Goal: Information Seeking & Learning: Learn about a topic

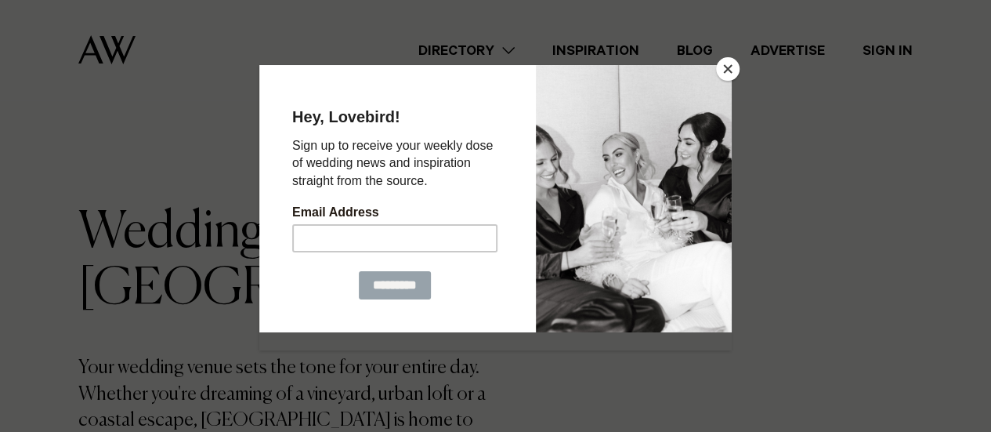
click at [724, 68] on button "Close" at bounding box center [728, 69] width 24 height 24
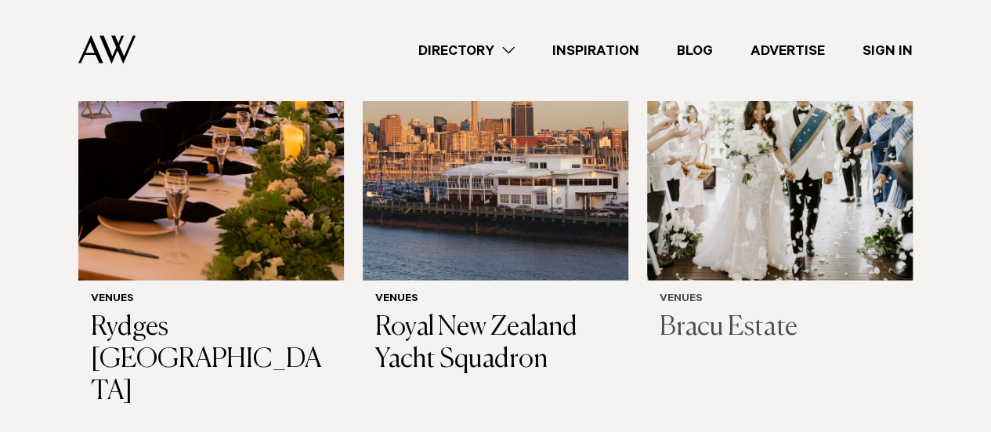
scroll to position [1645, 0]
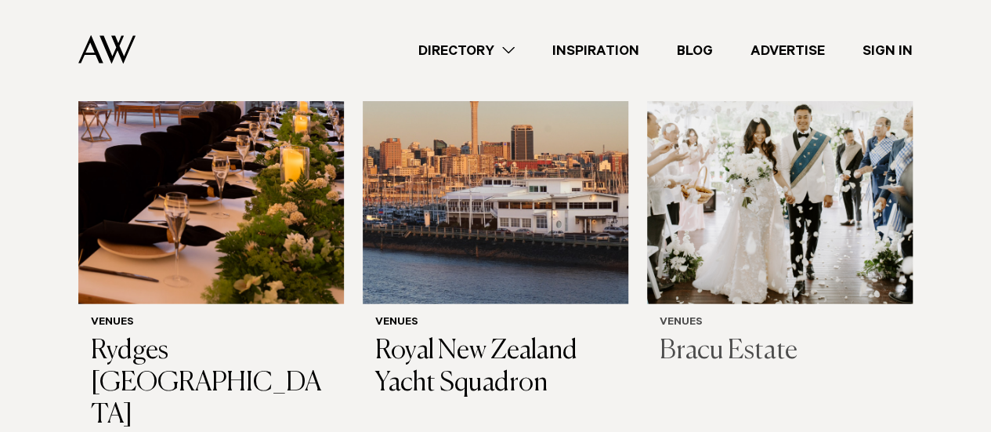
drag, startPoint x: 752, startPoint y: 313, endPoint x: 804, endPoint y: 145, distance: 176.2
click at [804, 145] on img at bounding box center [780, 126] width 266 height 356
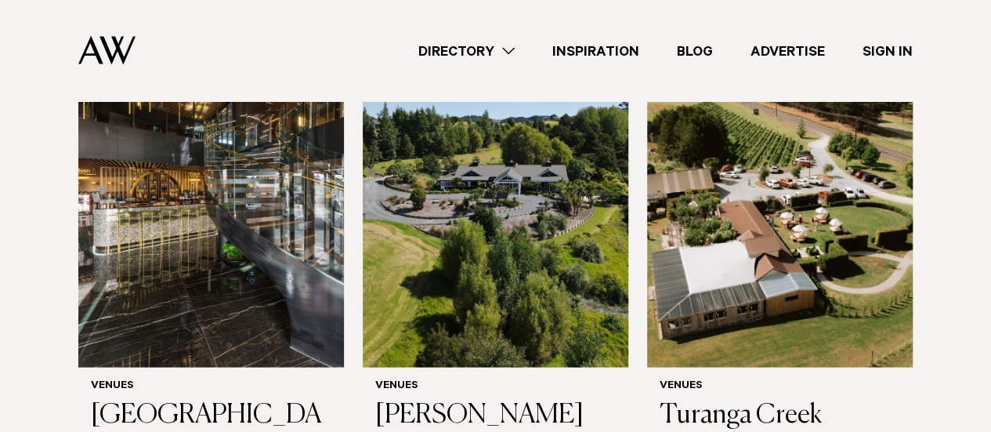
scroll to position [7509, 0]
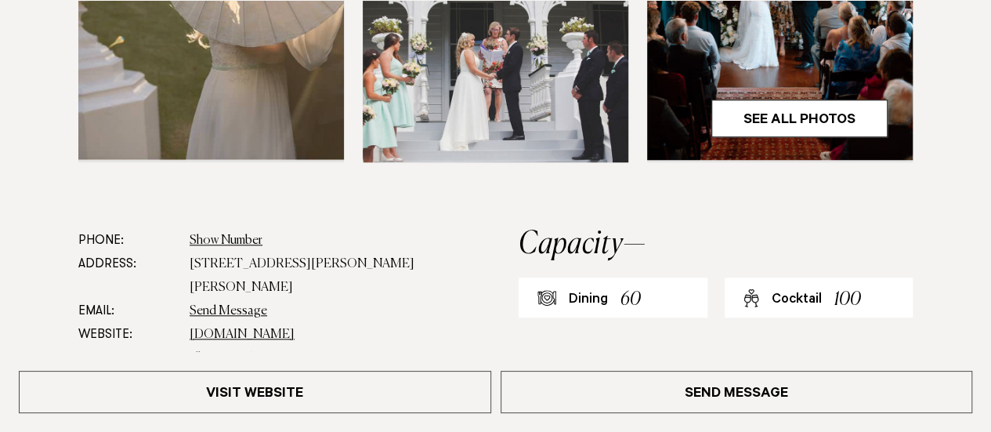
scroll to position [862, 0]
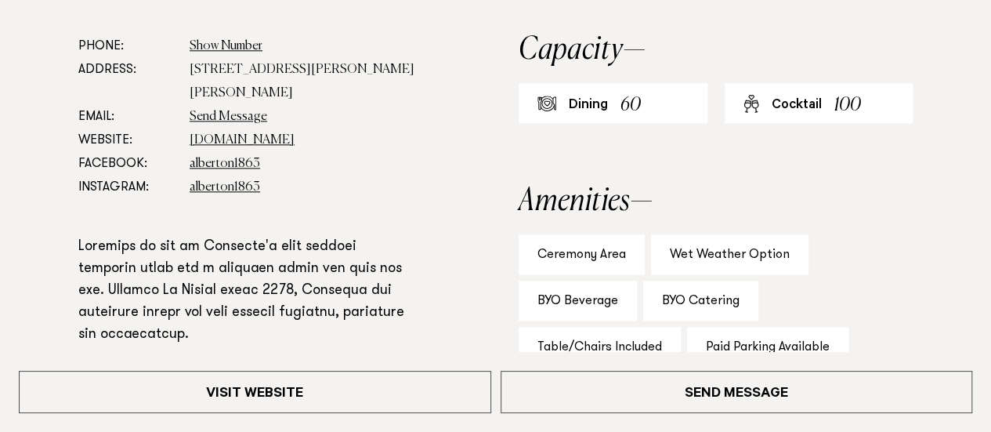
drag, startPoint x: 481, startPoint y: 153, endPoint x: 0, endPoint y: 205, distance: 483.8
click at [0, 205] on section "Phone: Show Number +64 9 846 7367 Address: 100 Mount Albert Road, Mount Albert,…" at bounding box center [495, 398] width 991 height 729
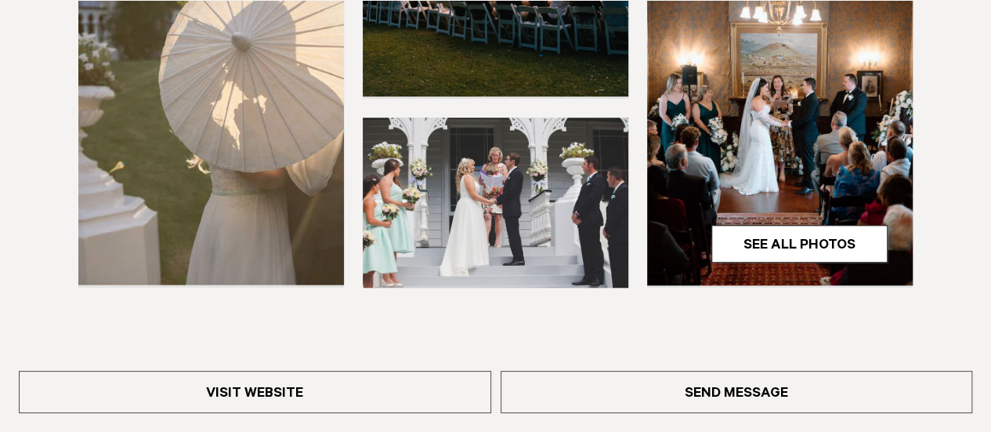
scroll to position [627, 0]
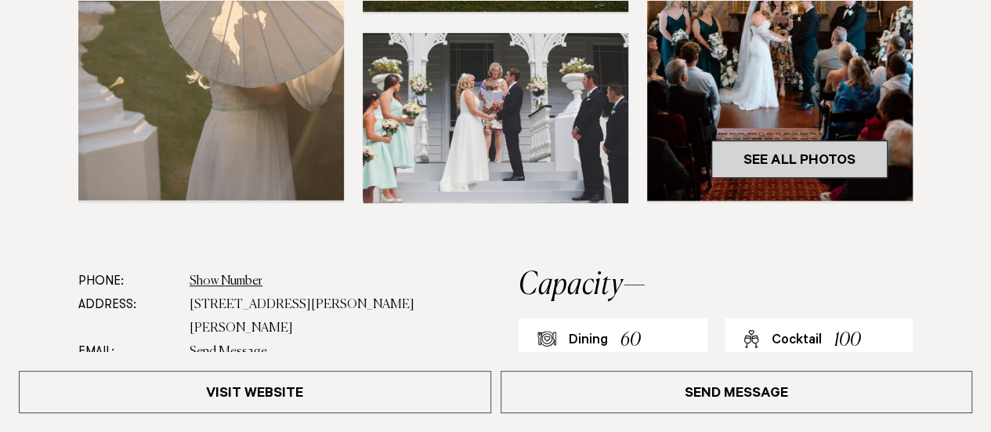
click at [813, 153] on link "See All Photos" at bounding box center [799, 159] width 176 height 38
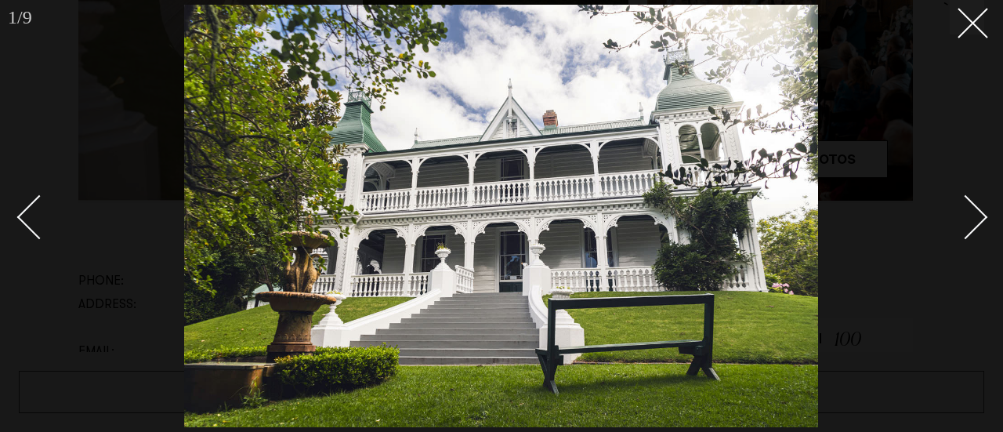
click at [969, 226] on div "Next slide" at bounding box center [965, 216] width 45 height 45
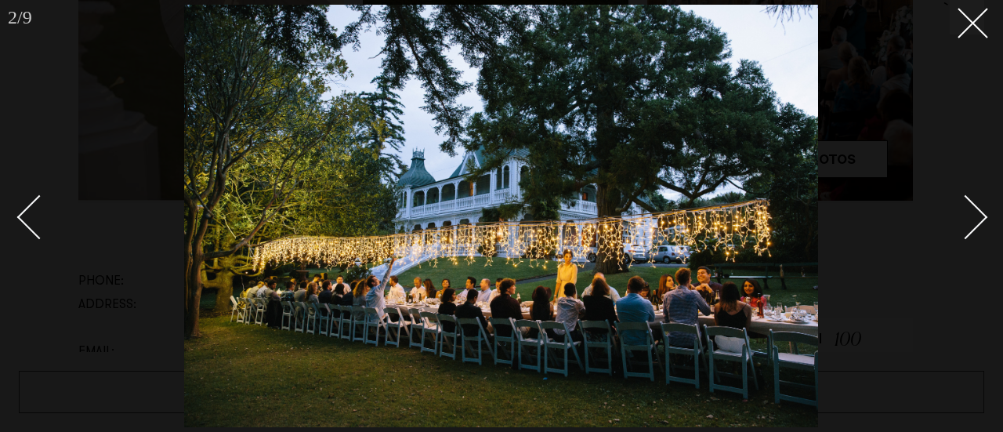
click at [968, 222] on div "Next slide" at bounding box center [965, 216] width 45 height 45
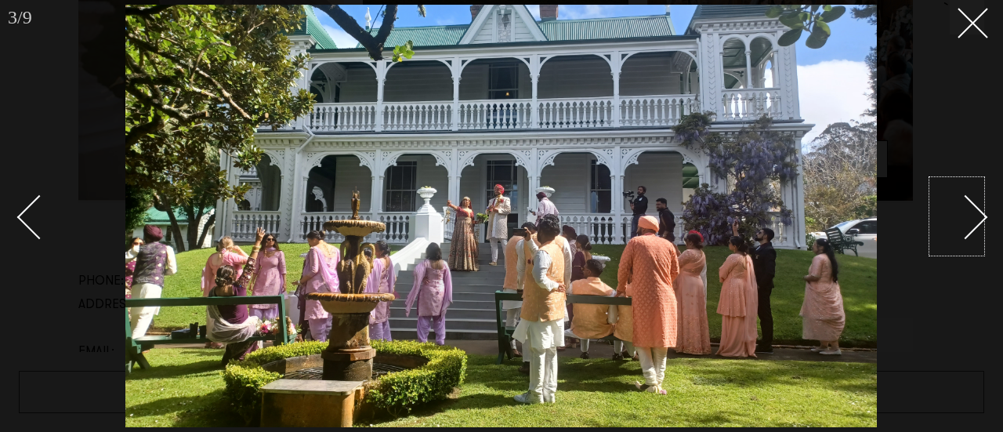
click at [967, 216] on div "Next slide" at bounding box center [965, 216] width 45 height 45
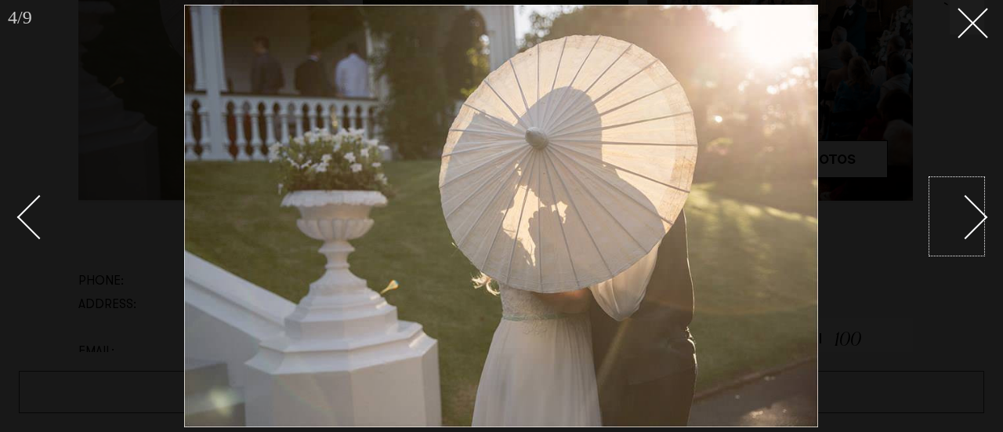
click at [967, 216] on div "Next slide" at bounding box center [965, 216] width 45 height 45
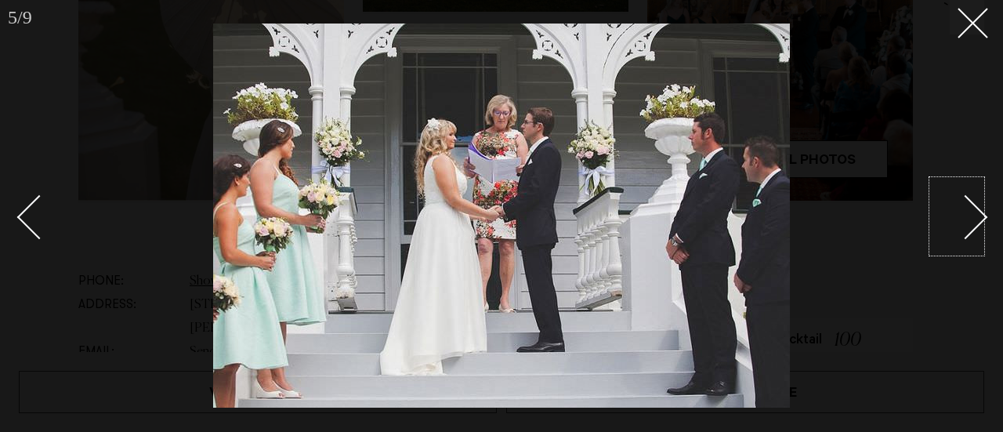
click at [967, 216] on div "Next slide" at bounding box center [965, 216] width 45 height 45
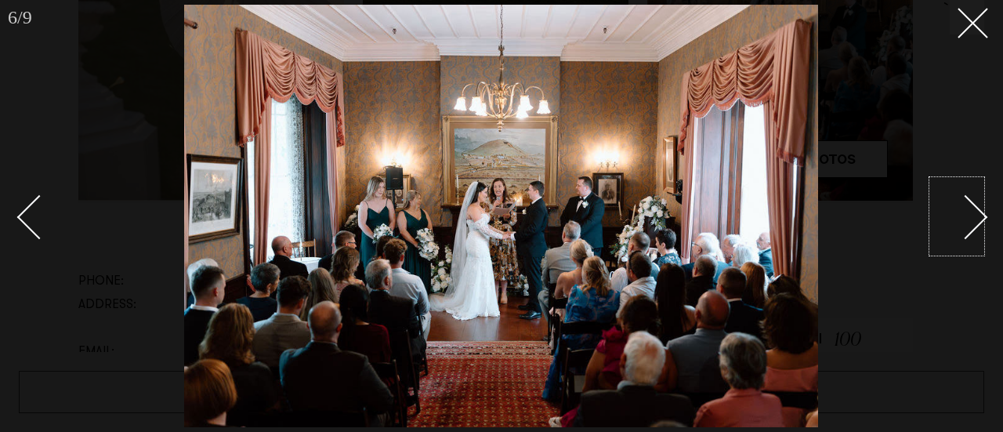
click at [967, 216] on div "Next slide" at bounding box center [965, 216] width 45 height 45
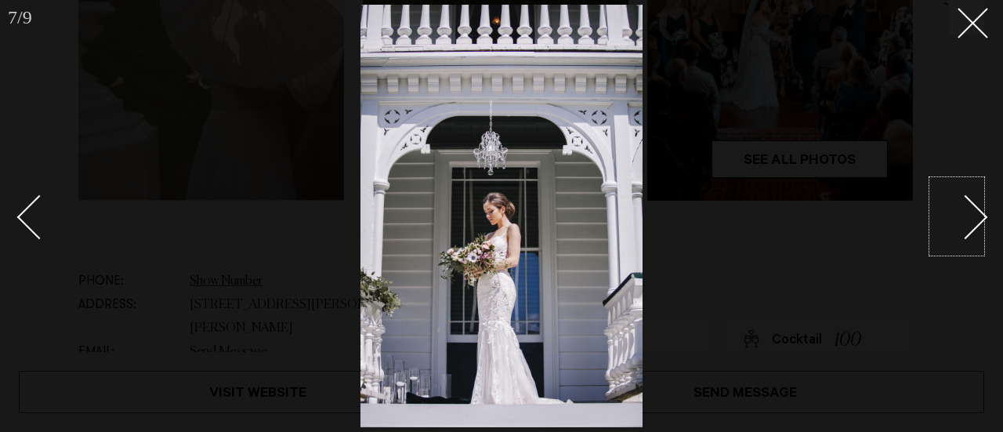
click at [967, 216] on div "Next slide" at bounding box center [965, 216] width 45 height 45
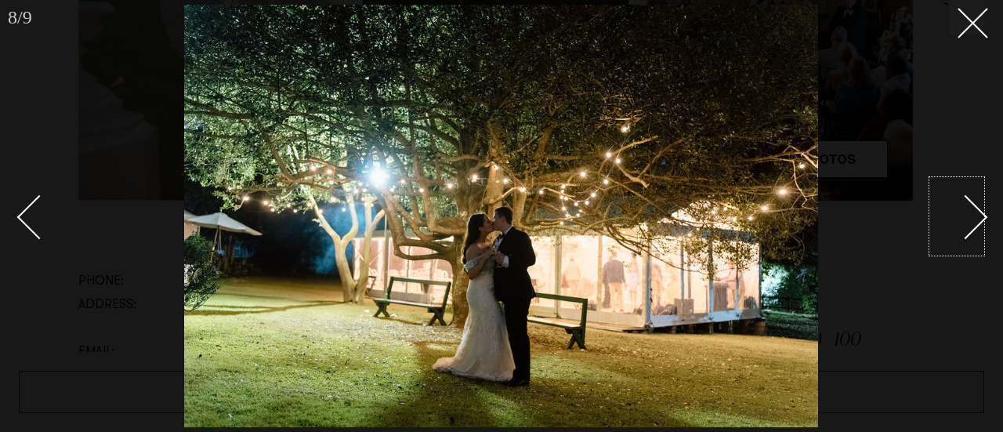
click at [967, 216] on div "Next slide" at bounding box center [965, 216] width 45 height 45
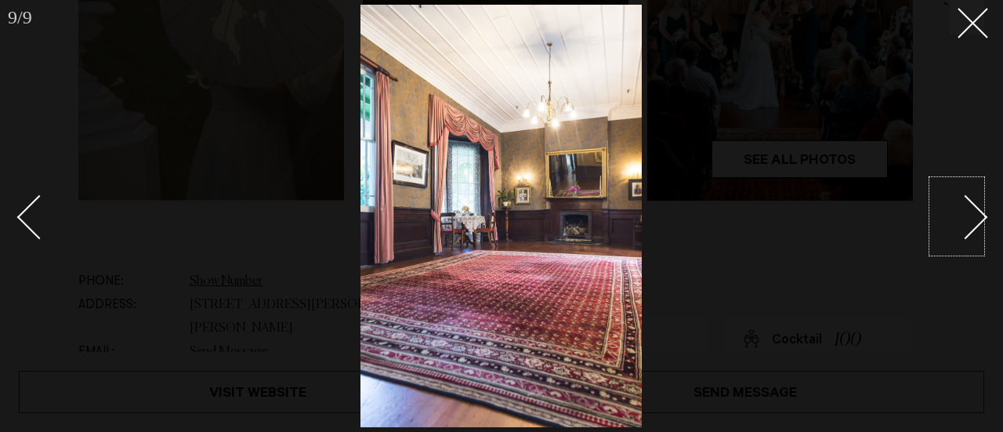
click at [953, 211] on div "Next slide" at bounding box center [965, 216] width 45 height 45
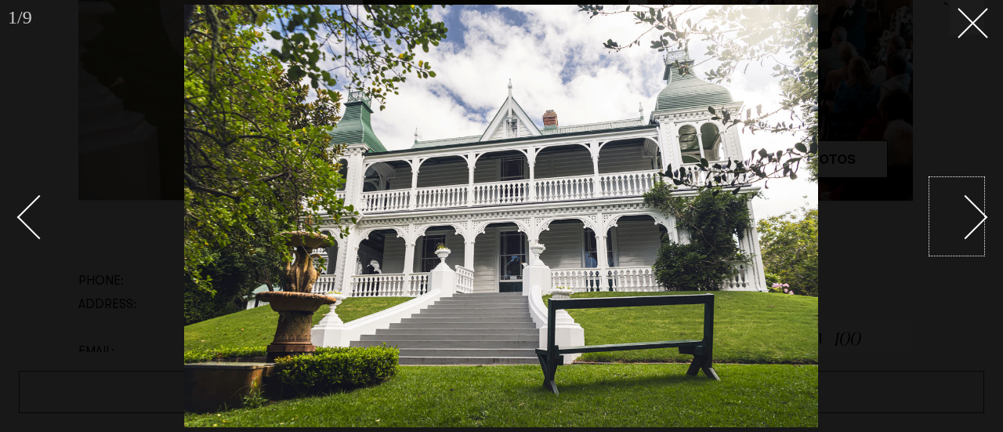
click at [987, 212] on div at bounding box center [501, 216] width 1003 height 432
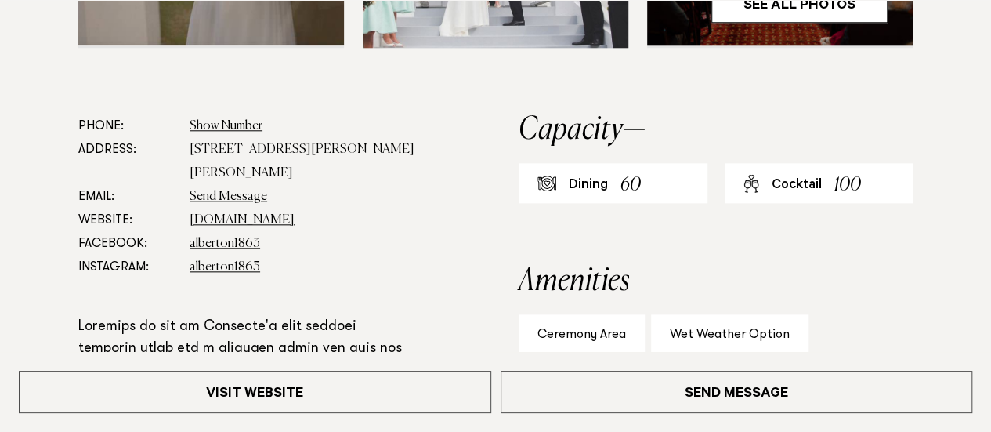
scroll to position [783, 0]
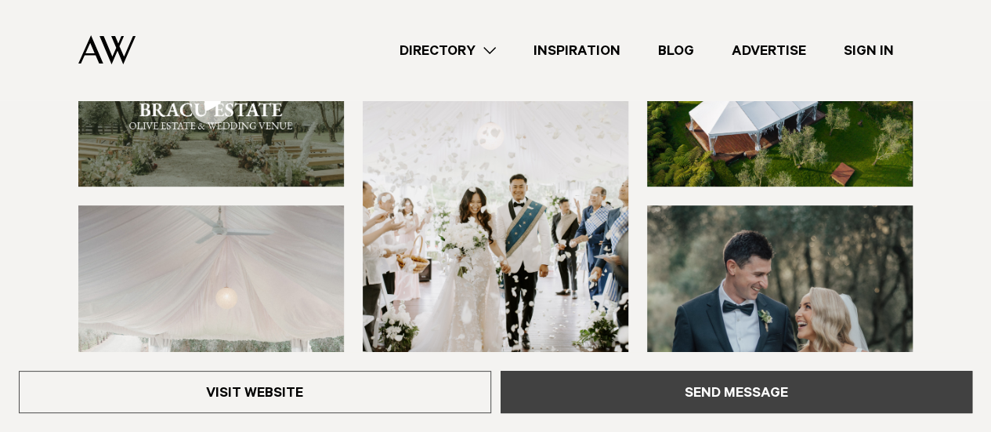
scroll to position [235, 0]
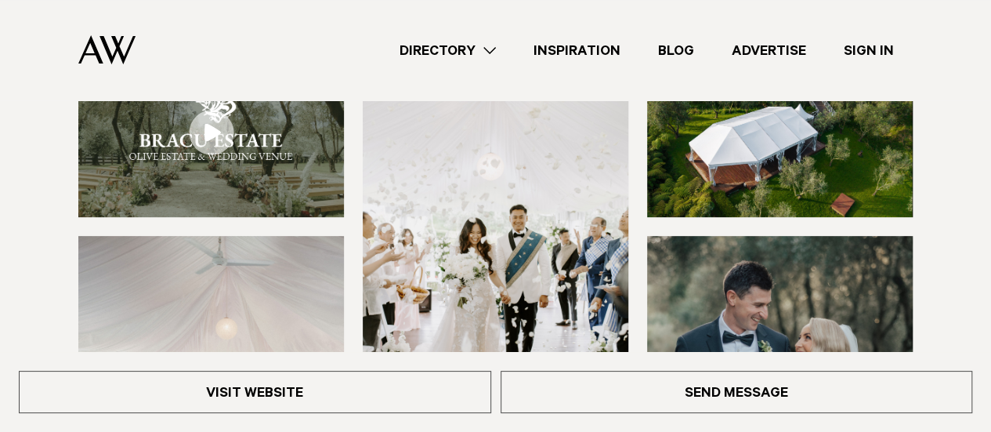
click at [213, 129] on link at bounding box center [211, 132] width 266 height 170
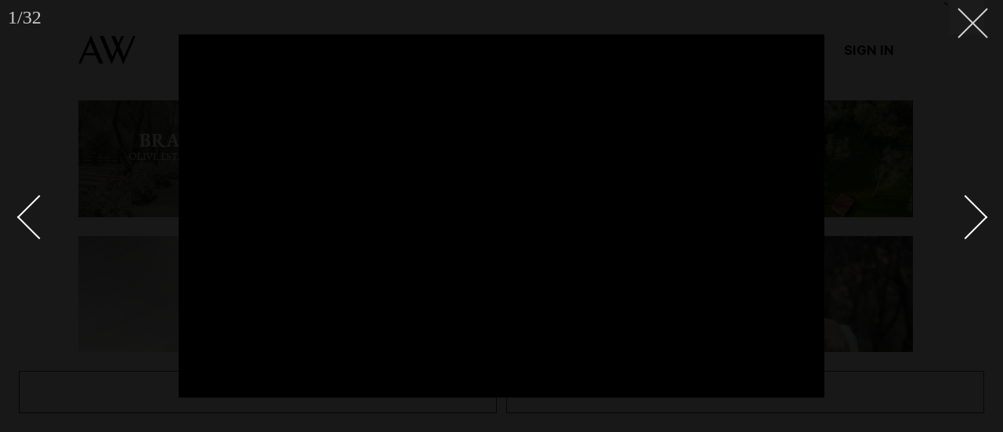
click at [962, 31] on button at bounding box center [966, 17] width 34 height 34
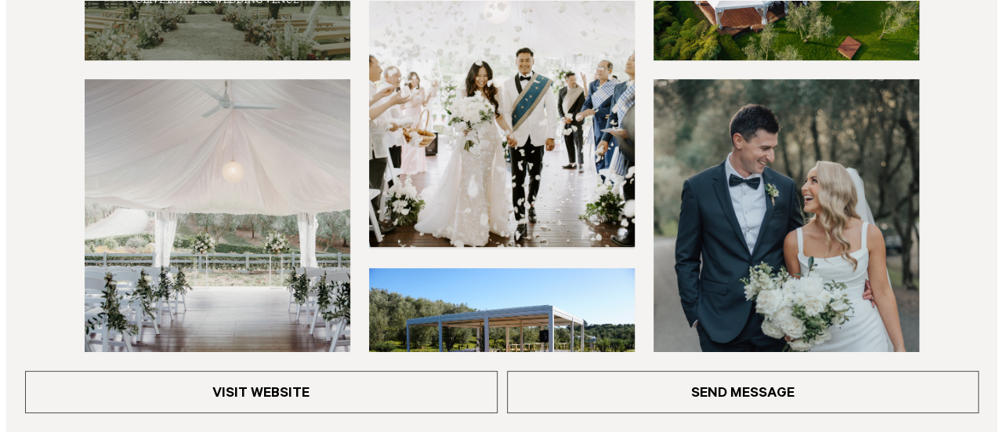
scroll to position [548, 0]
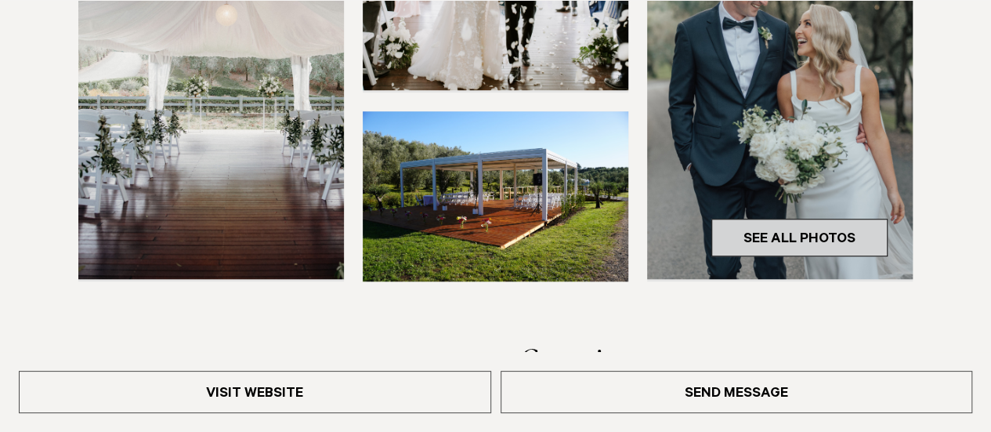
click at [783, 234] on link "See All Photos" at bounding box center [799, 238] width 176 height 38
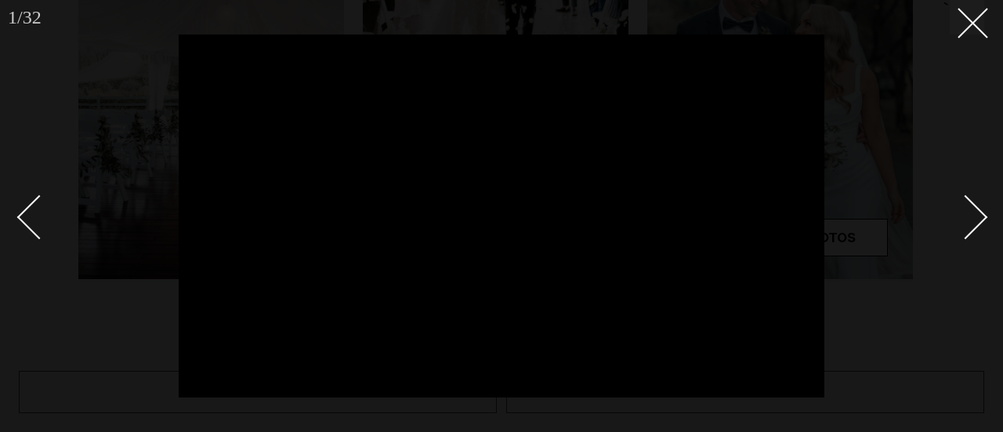
click at [990, 228] on div at bounding box center [501, 216] width 1003 height 432
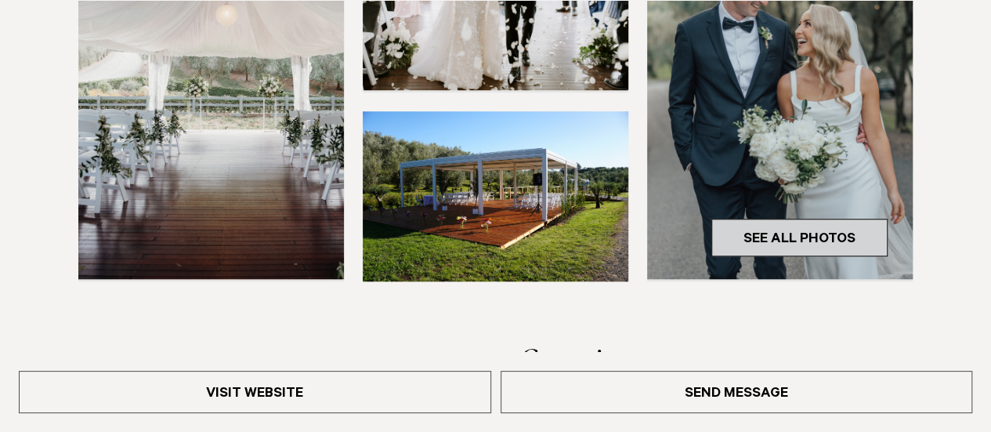
click at [845, 239] on link "See All Photos" at bounding box center [799, 238] width 176 height 38
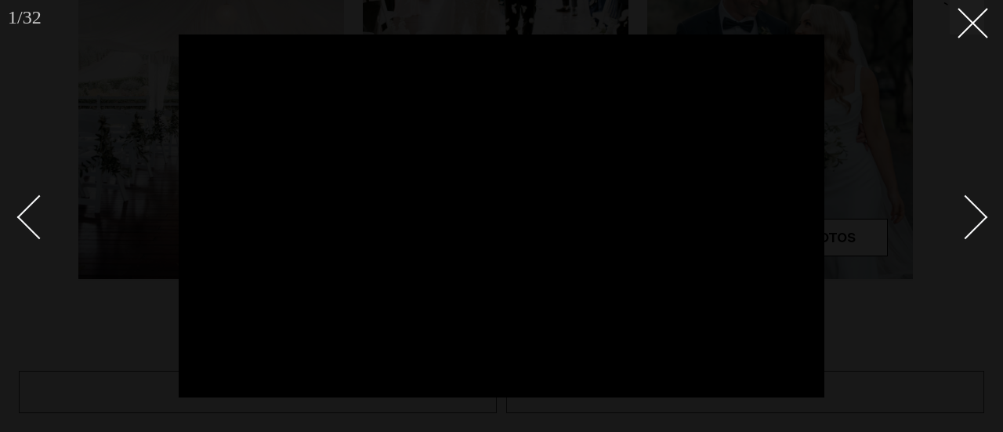
click at [970, 215] on div "Next slide" at bounding box center [965, 216] width 45 height 45
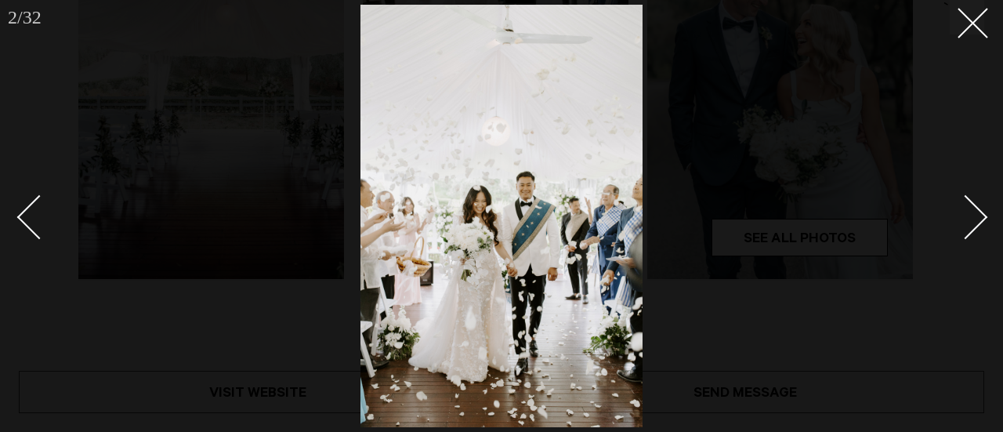
click at [970, 215] on div "Next slide" at bounding box center [965, 216] width 45 height 45
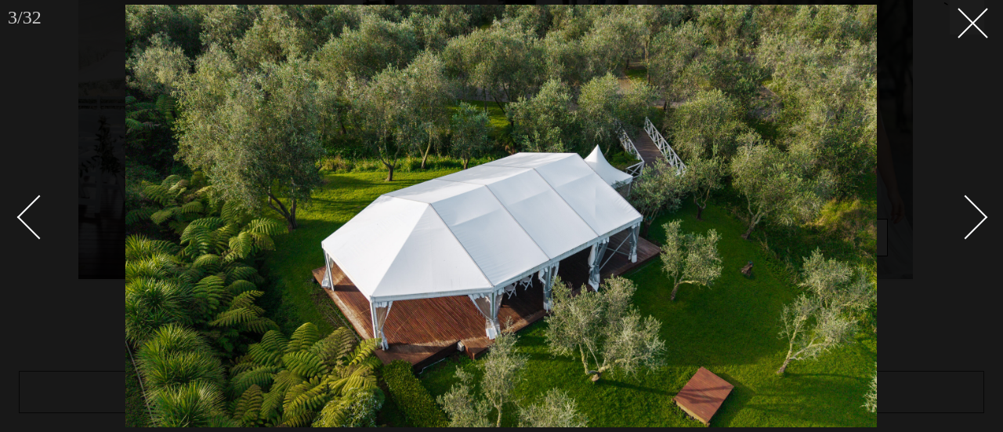
click at [971, 216] on div "Next slide" at bounding box center [965, 216] width 45 height 45
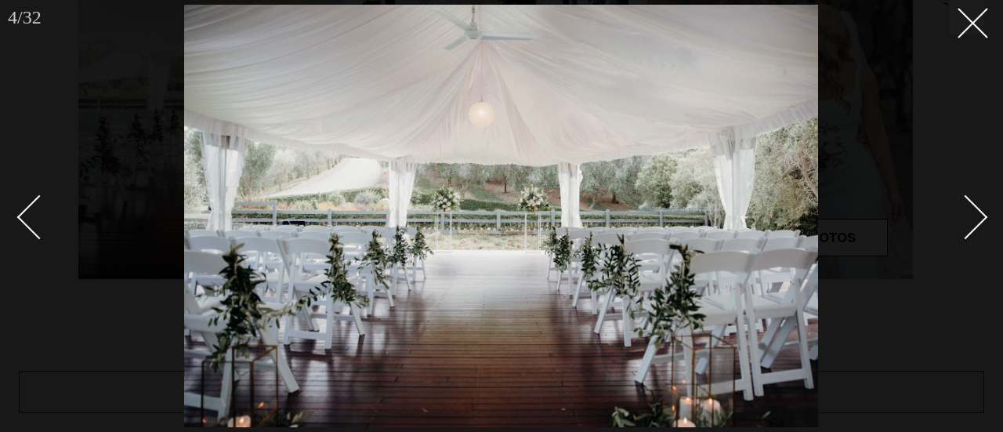
click at [971, 216] on div "Next slide" at bounding box center [965, 216] width 45 height 45
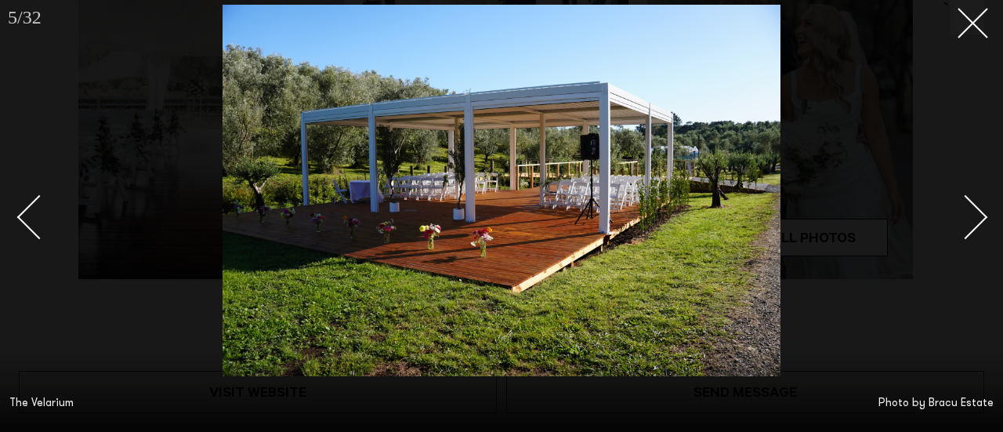
click at [965, 226] on div "Next slide" at bounding box center [965, 216] width 45 height 45
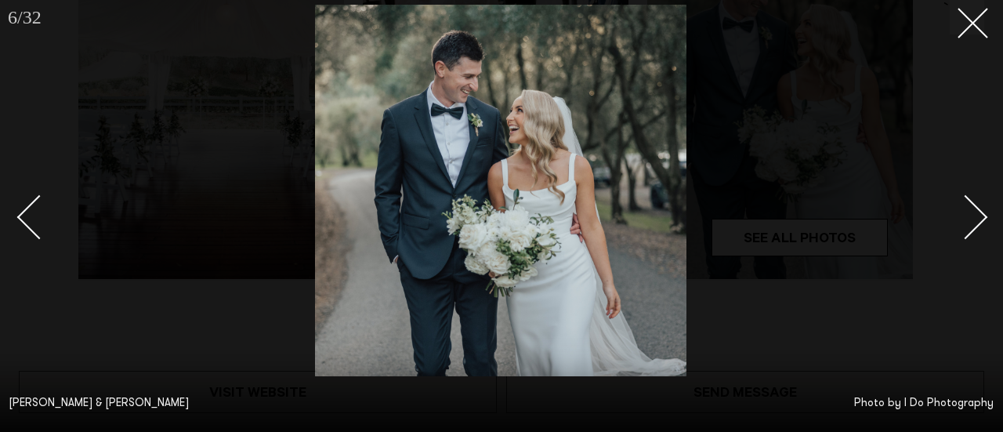
click at [965, 226] on div "Next slide" at bounding box center [965, 216] width 45 height 45
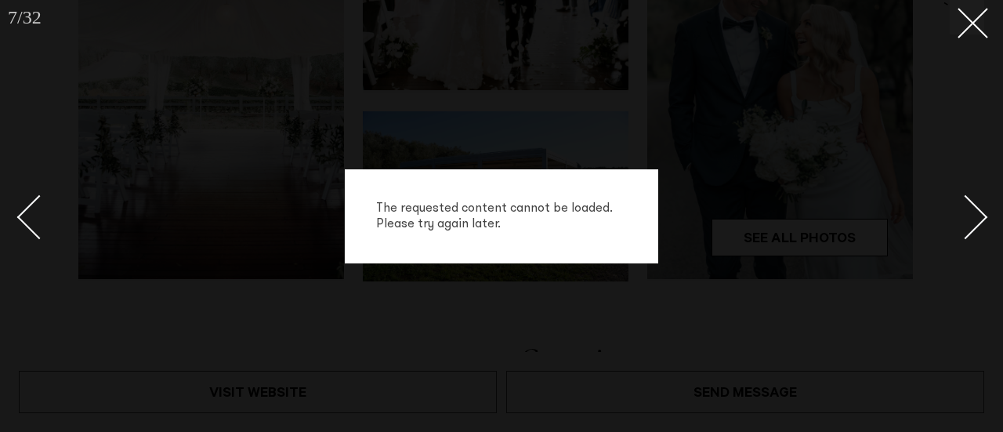
click at [967, 226] on div "Next slide" at bounding box center [965, 216] width 45 height 45
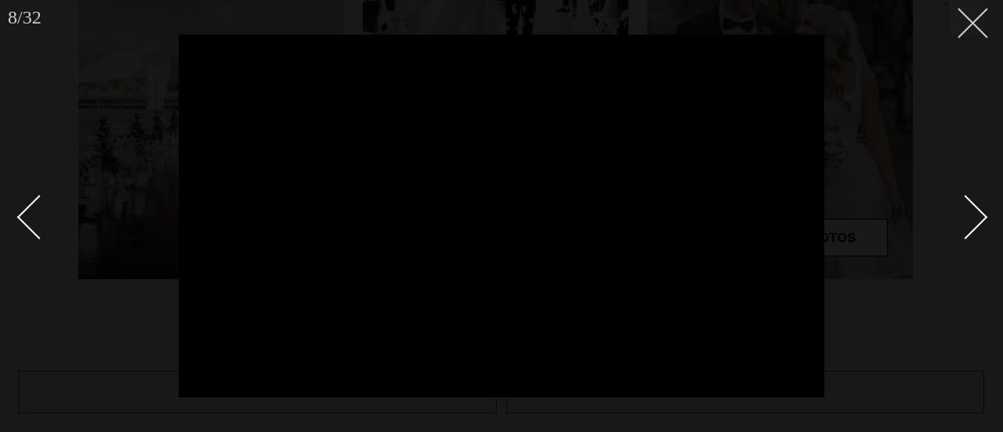
click at [973, 24] on line at bounding box center [972, 23] width 29 height 29
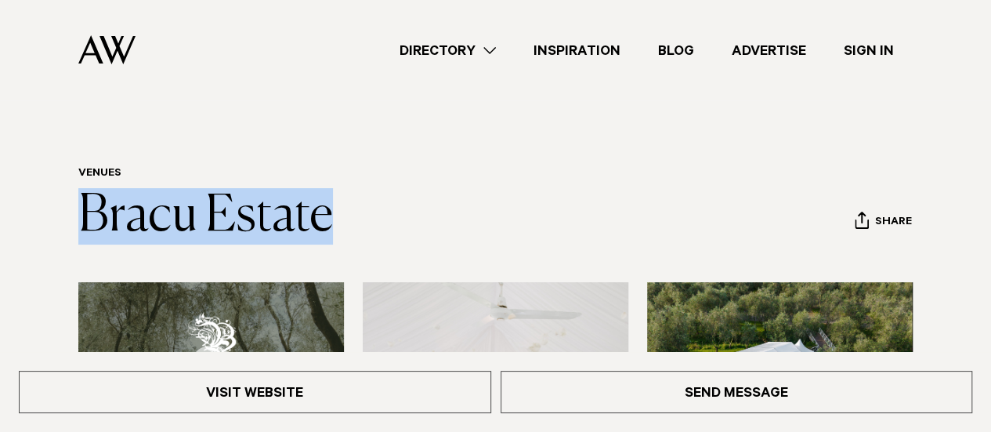
drag, startPoint x: 387, startPoint y: 230, endPoint x: 75, endPoint y: 226, distance: 311.8
click at [75, 226] on div "Venues Bracu Estate Share Copy Link Email twitter" at bounding box center [496, 206] width 966 height 78
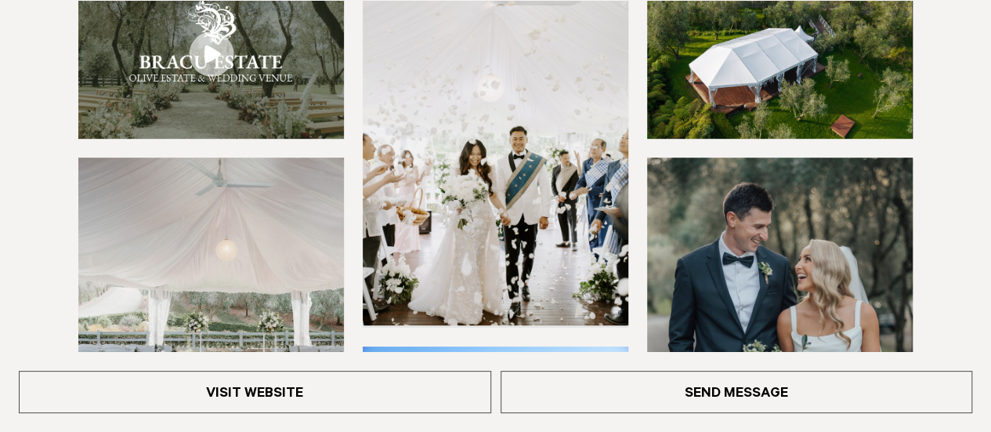
scroll to position [392, 0]
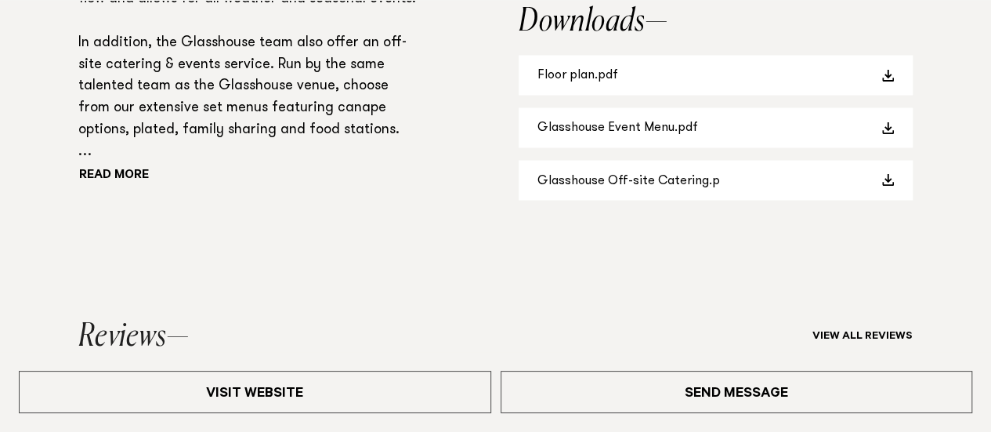
scroll to position [1332, 0]
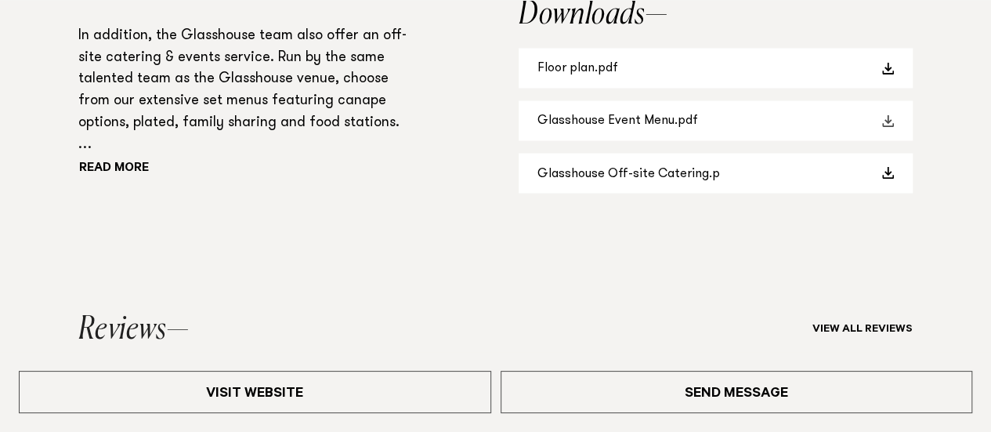
click at [771, 132] on link "Glasshouse Event Menu.pdf" at bounding box center [716, 120] width 394 height 40
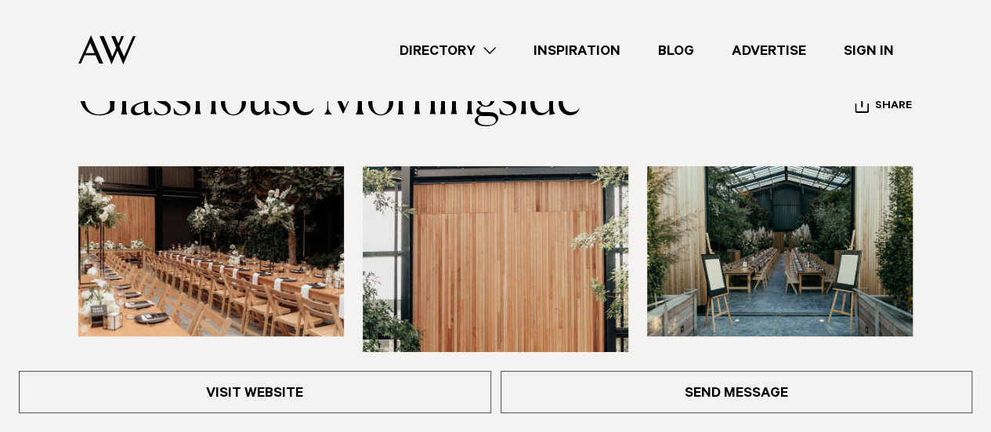
scroll to position [0, 0]
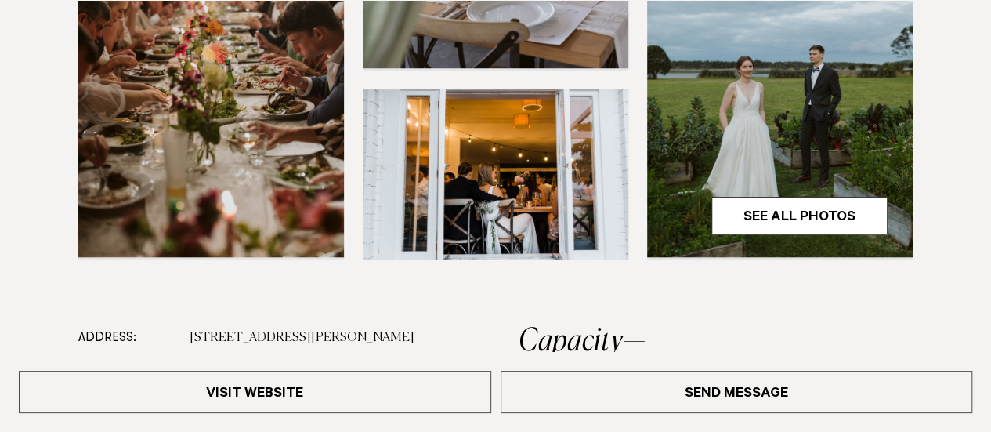
scroll to position [862, 0]
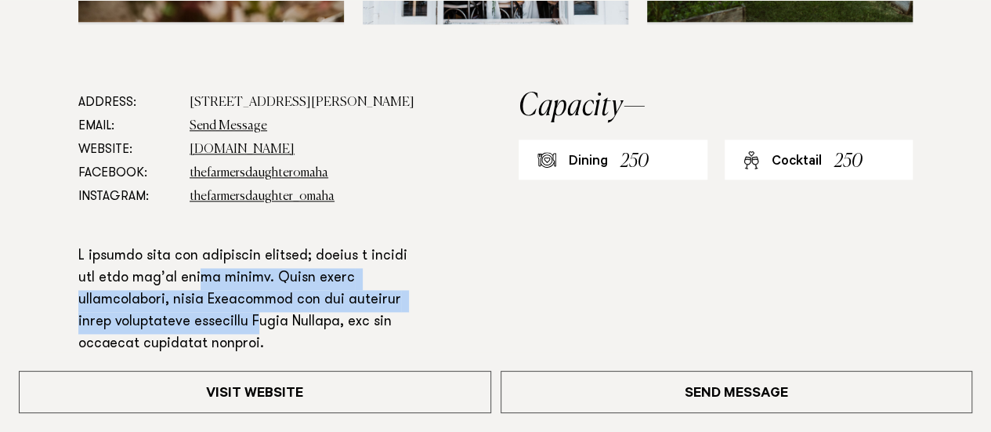
drag, startPoint x: 264, startPoint y: 264, endPoint x: 231, endPoint y: 215, distance: 58.7
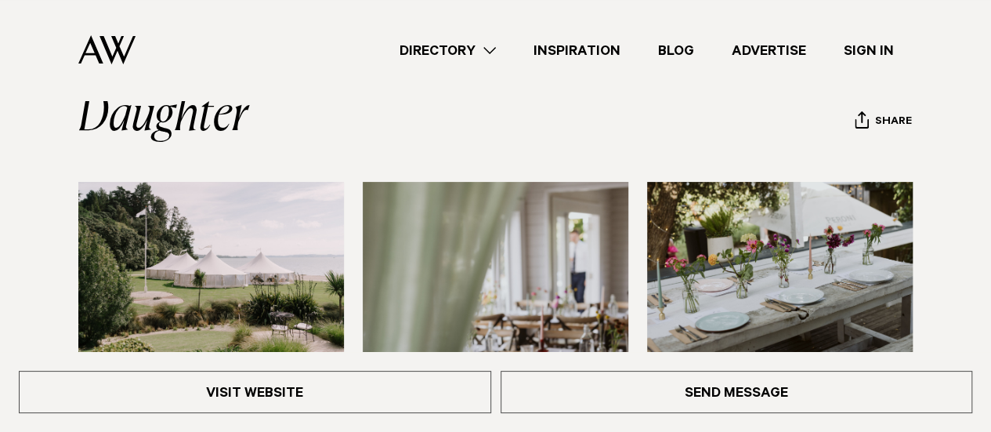
scroll to position [0, 0]
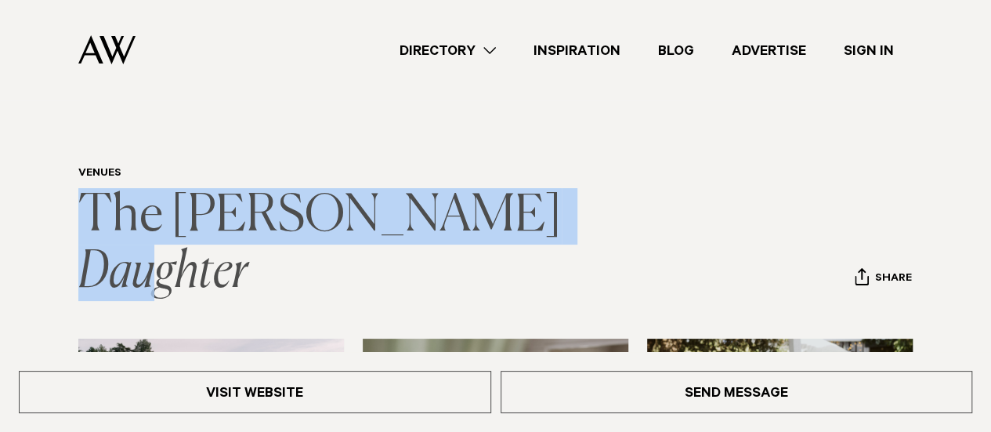
drag, startPoint x: 597, startPoint y: 220, endPoint x: 86, endPoint y: 225, distance: 510.8
click at [86, 225] on header "Venues The Farmer's Daughter Share Copy Link Email twitter facebook" at bounding box center [495, 234] width 834 height 134
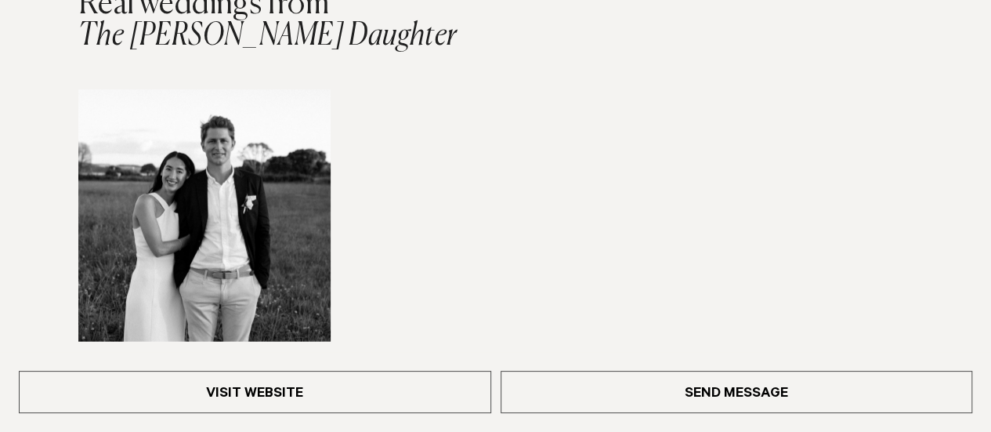
scroll to position [1880, 0]
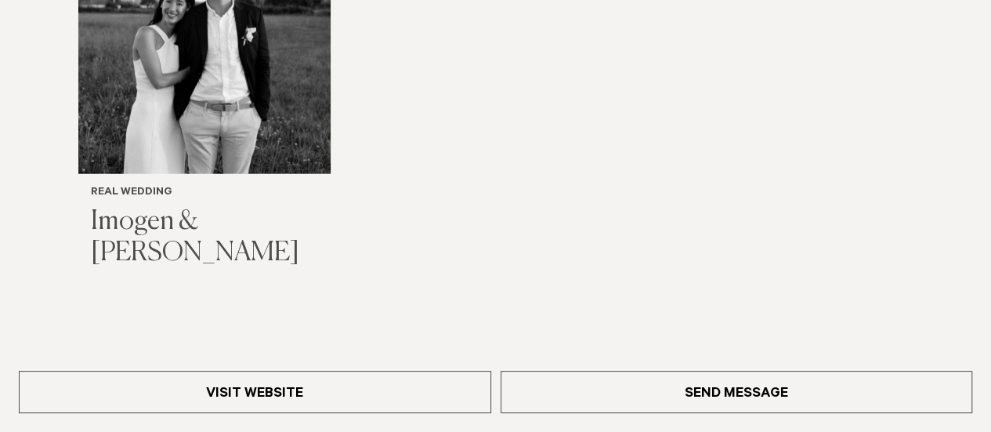
click at [215, 206] on h3 "Imogen & Daniel" at bounding box center [204, 238] width 227 height 64
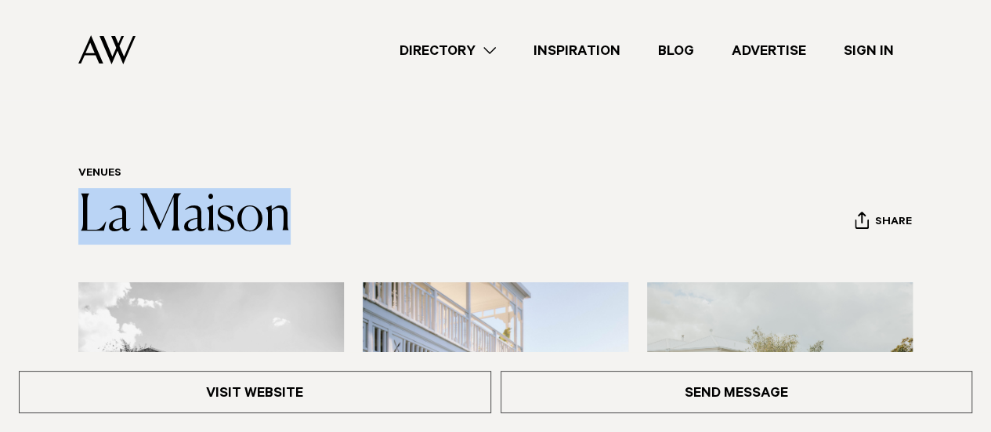
drag, startPoint x: 341, startPoint y: 218, endPoint x: 76, endPoint y: 226, distance: 264.9
click at [76, 226] on div "Venues La Maison Share Copy Link Email twitter" at bounding box center [496, 206] width 966 height 78
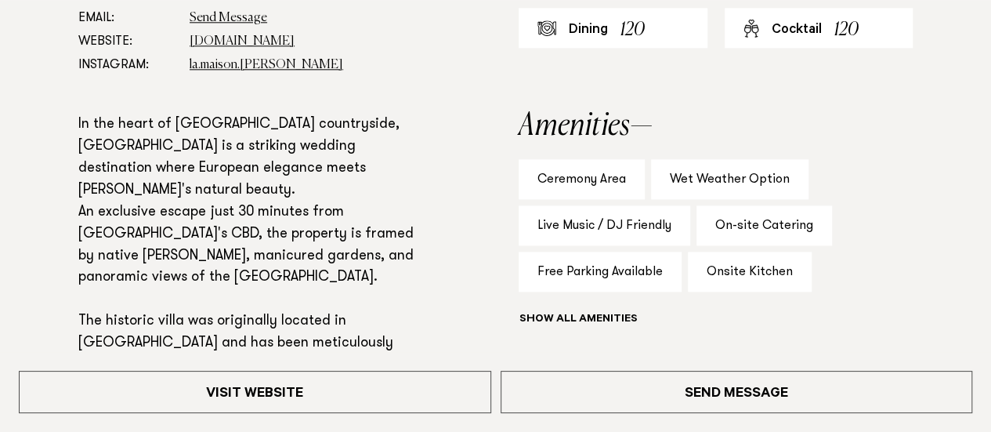
scroll to position [940, 0]
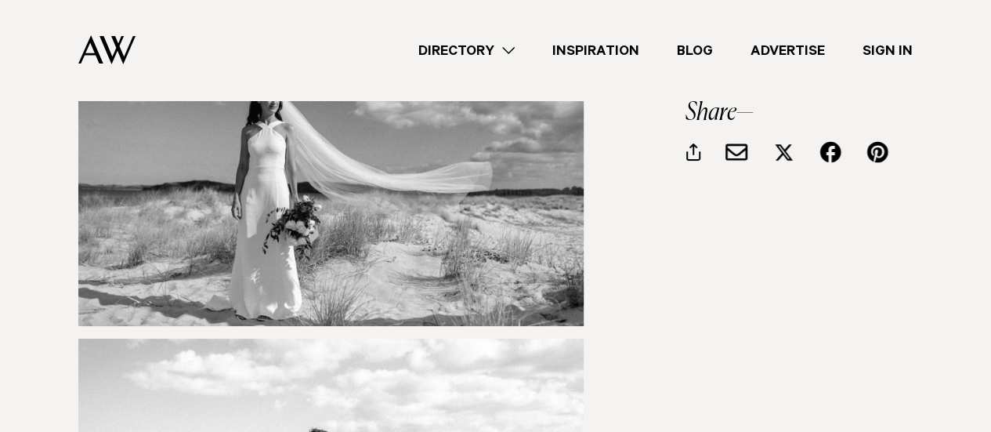
scroll to position [9003, 0]
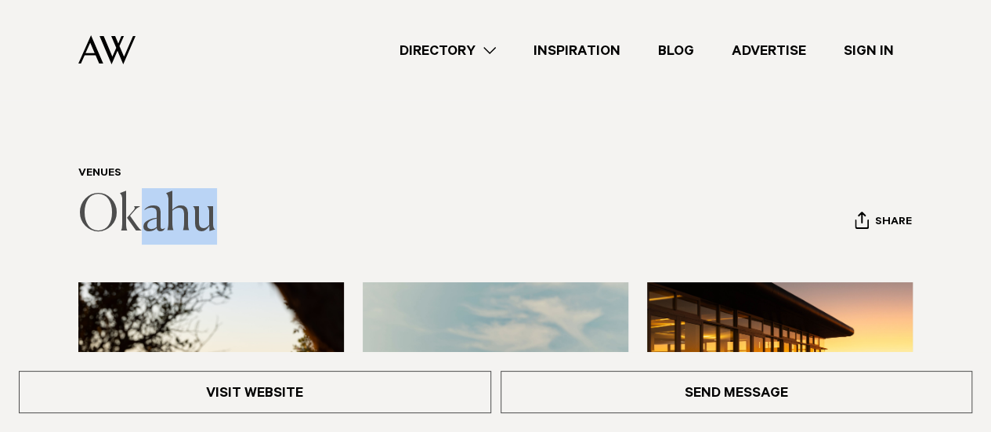
drag, startPoint x: 259, startPoint y: 213, endPoint x: 140, endPoint y: 217, distance: 119.1
click at [140, 217] on header "Venues [GEOGRAPHIC_DATA] Share Copy Link Email twitter facebook" at bounding box center [495, 206] width 834 height 78
click at [246, 228] on header "Venues [GEOGRAPHIC_DATA] Share Copy Link Email twitter facebook" at bounding box center [495, 206] width 834 height 78
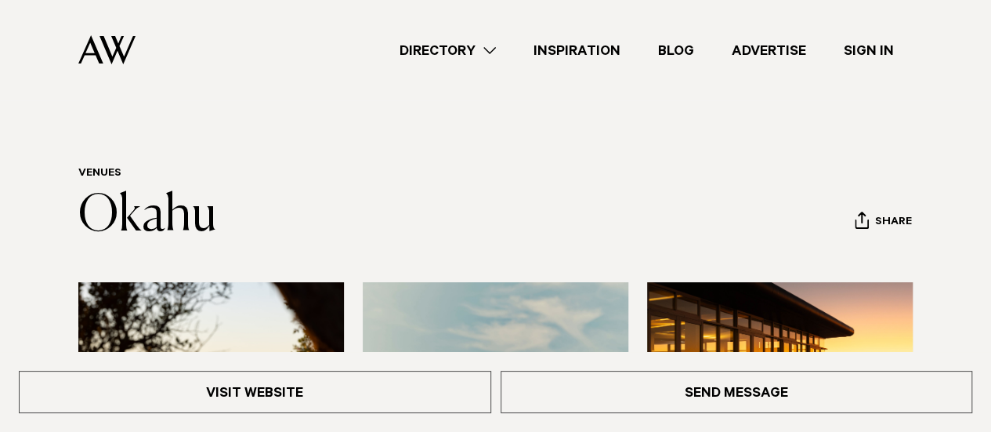
click at [50, 212] on div "Venues [GEOGRAPHIC_DATA] Share Copy Link Email twitter" at bounding box center [496, 206] width 966 height 78
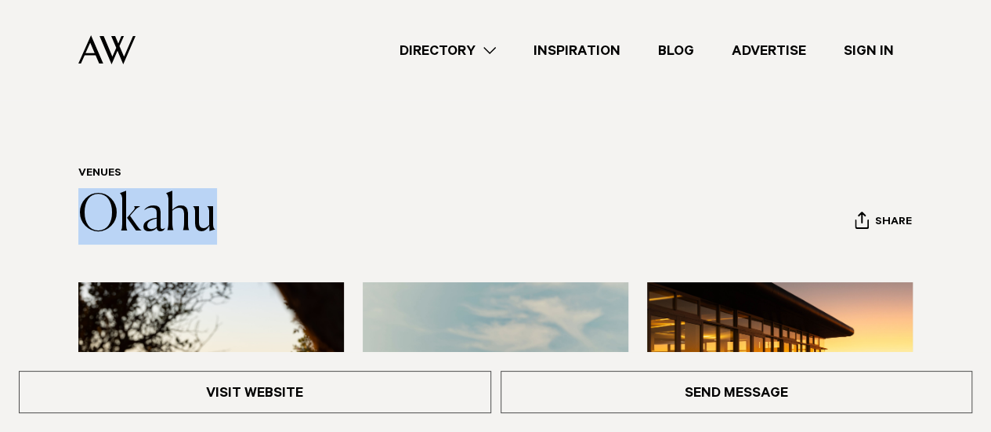
drag, startPoint x: 52, startPoint y: 203, endPoint x: 157, endPoint y: 221, distance: 105.7
click at [232, 240] on div "Venues [GEOGRAPHIC_DATA] Share Copy Link Email twitter" at bounding box center [496, 206] width 966 height 78
